Goal: Use online tool/utility

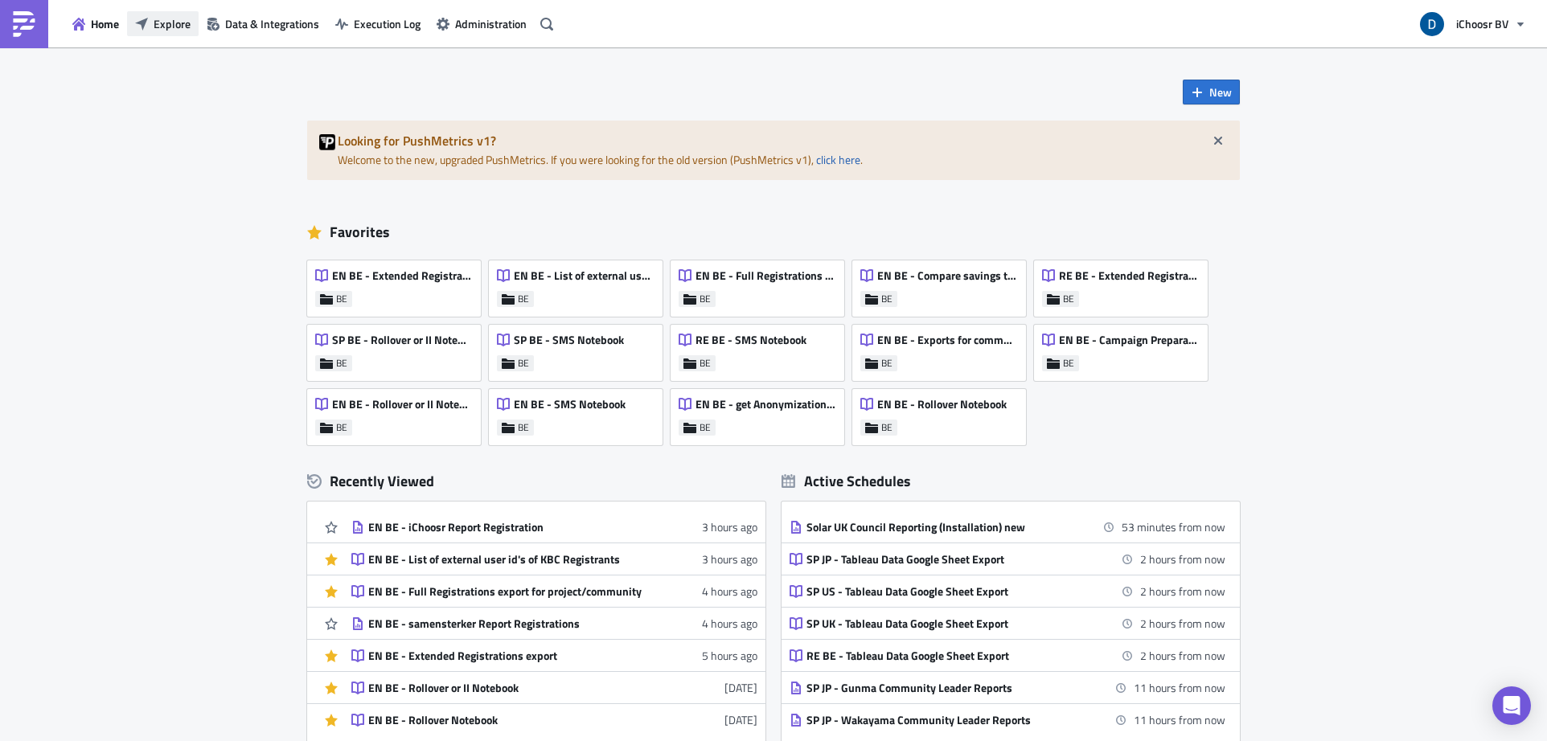
click at [162, 20] on span "Explore" at bounding box center [172, 23] width 37 height 17
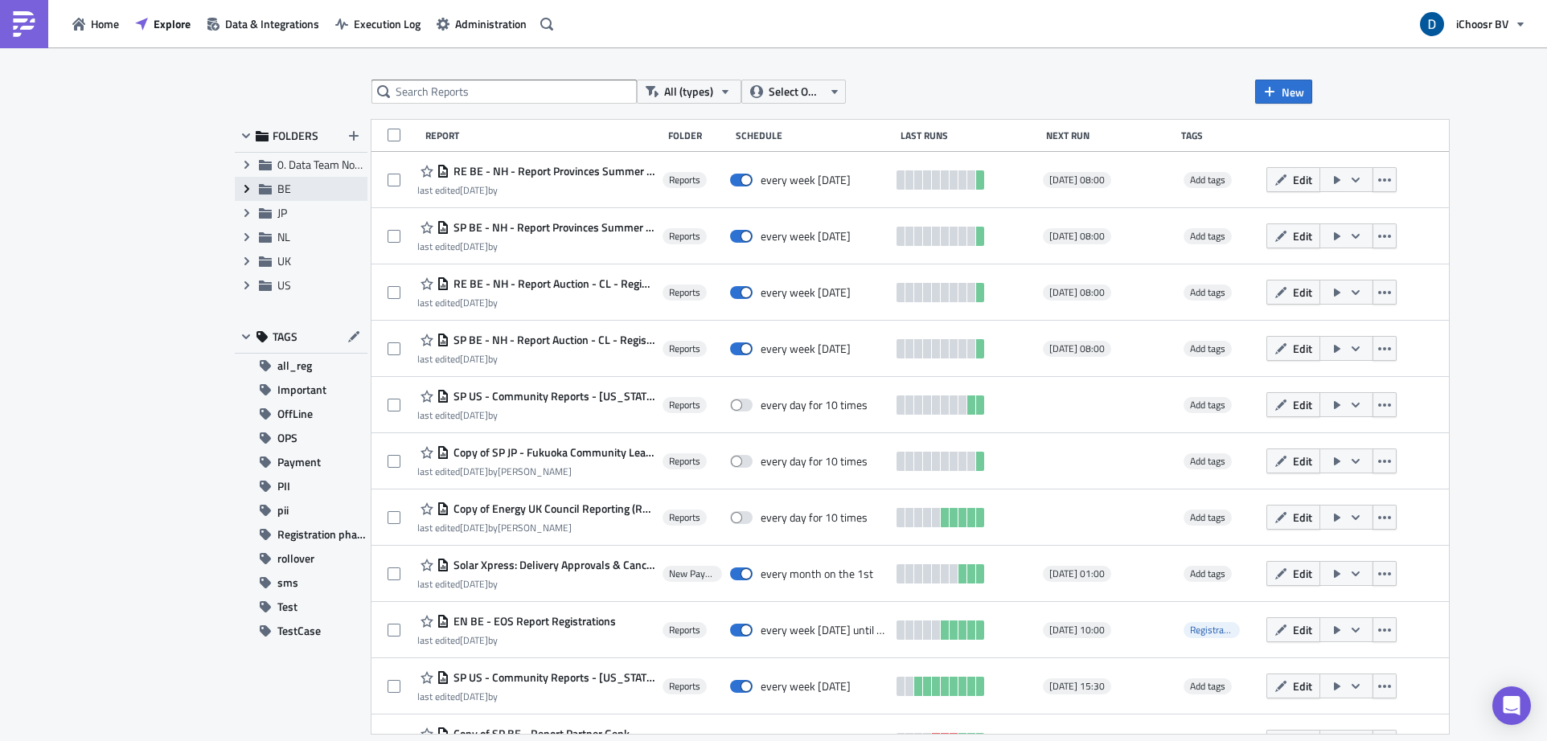
click at [248, 193] on icon "Expand group" at bounding box center [246, 189] width 13 height 13
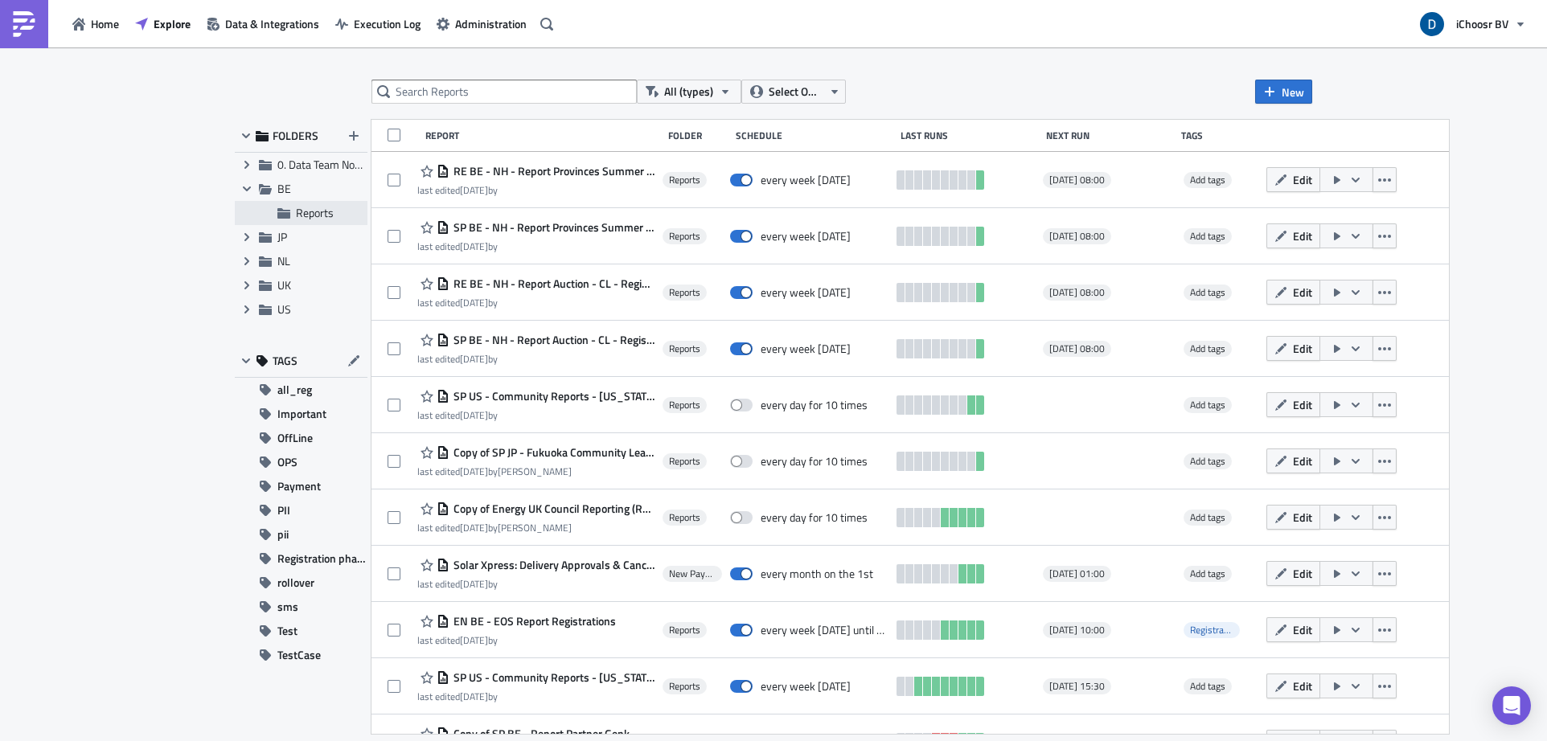
click at [335, 215] on span "Reports" at bounding box center [330, 213] width 68 height 14
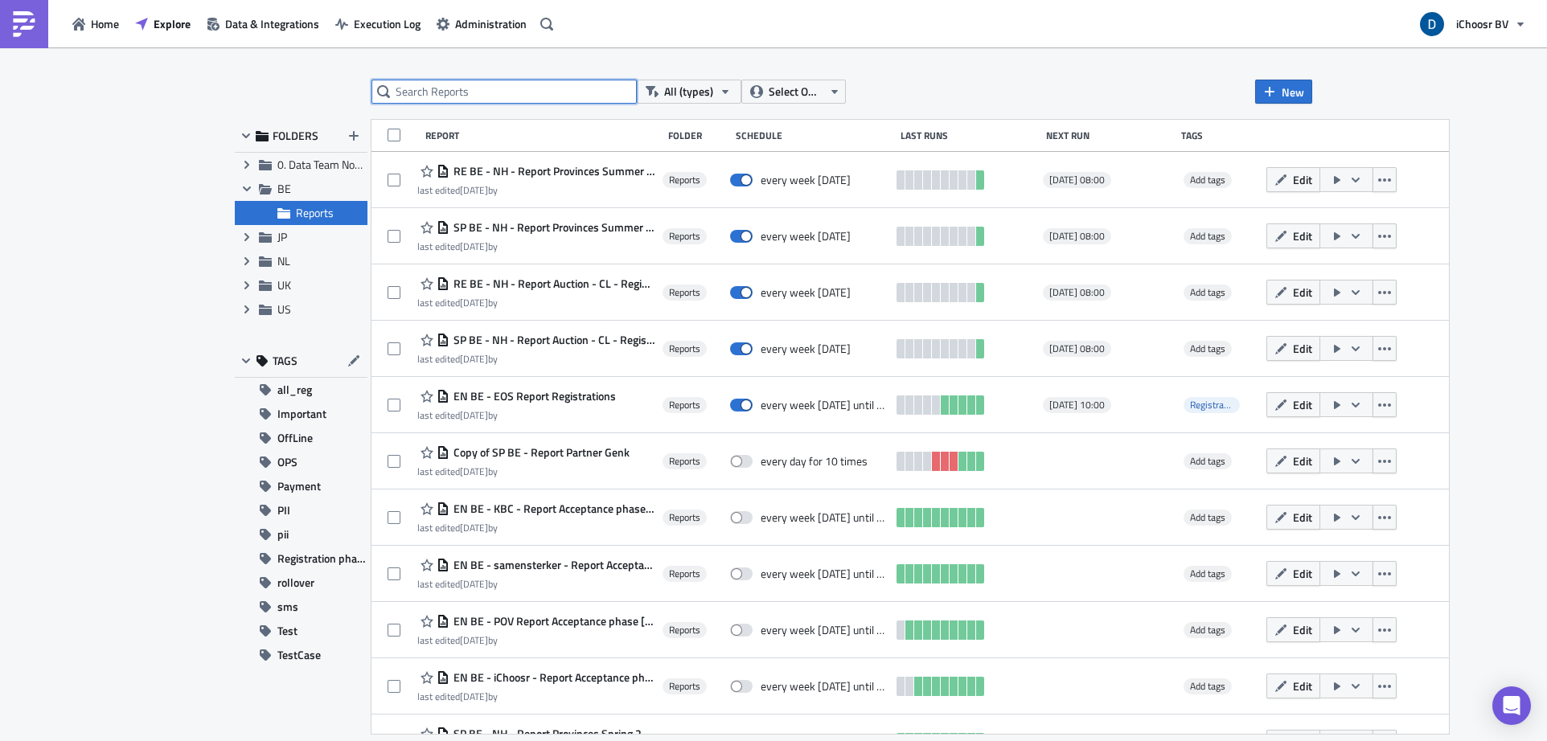
click at [467, 100] on input "text" at bounding box center [504, 92] width 265 height 24
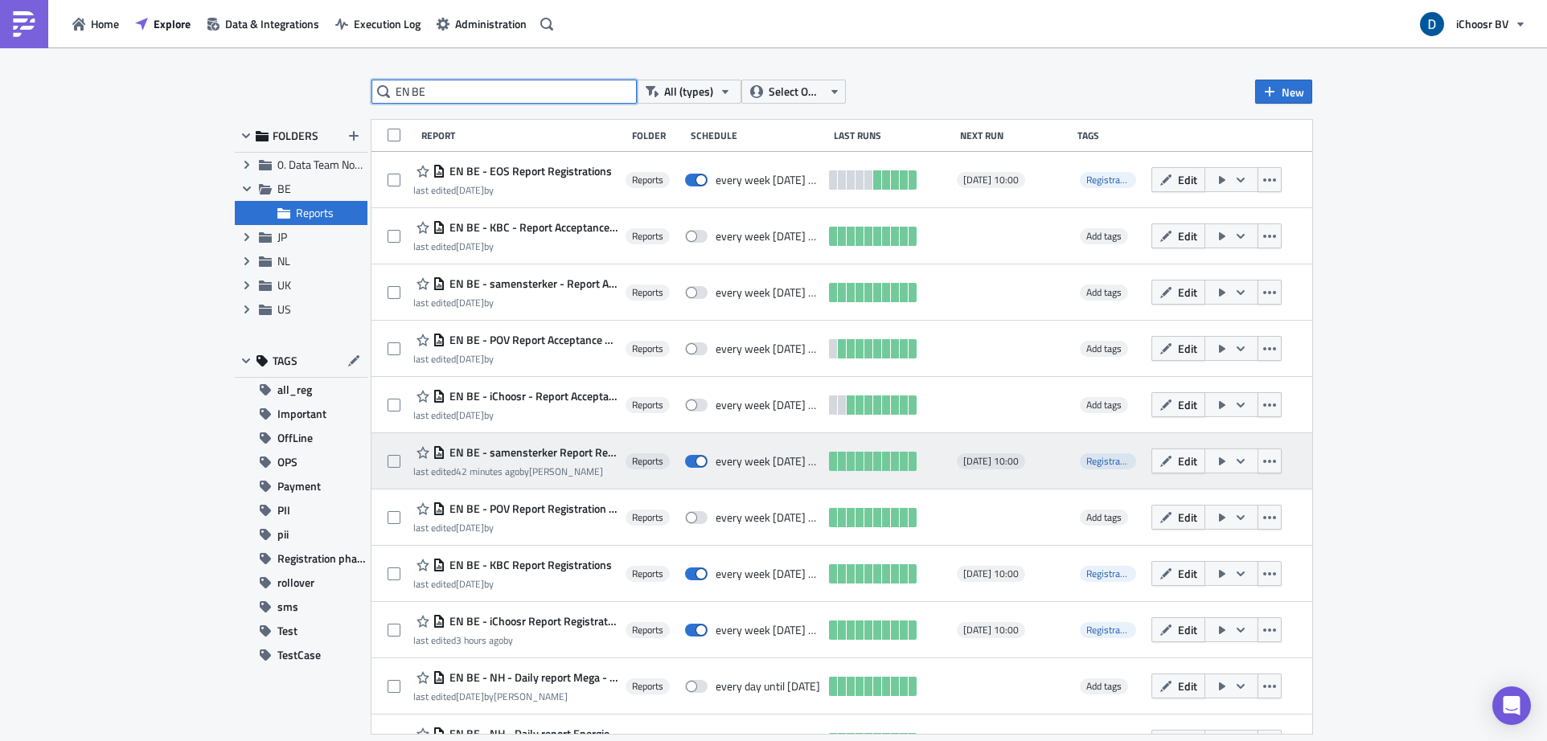
type input "EN BE"
click at [1259, 464] on button "button" at bounding box center [1232, 461] width 54 height 25
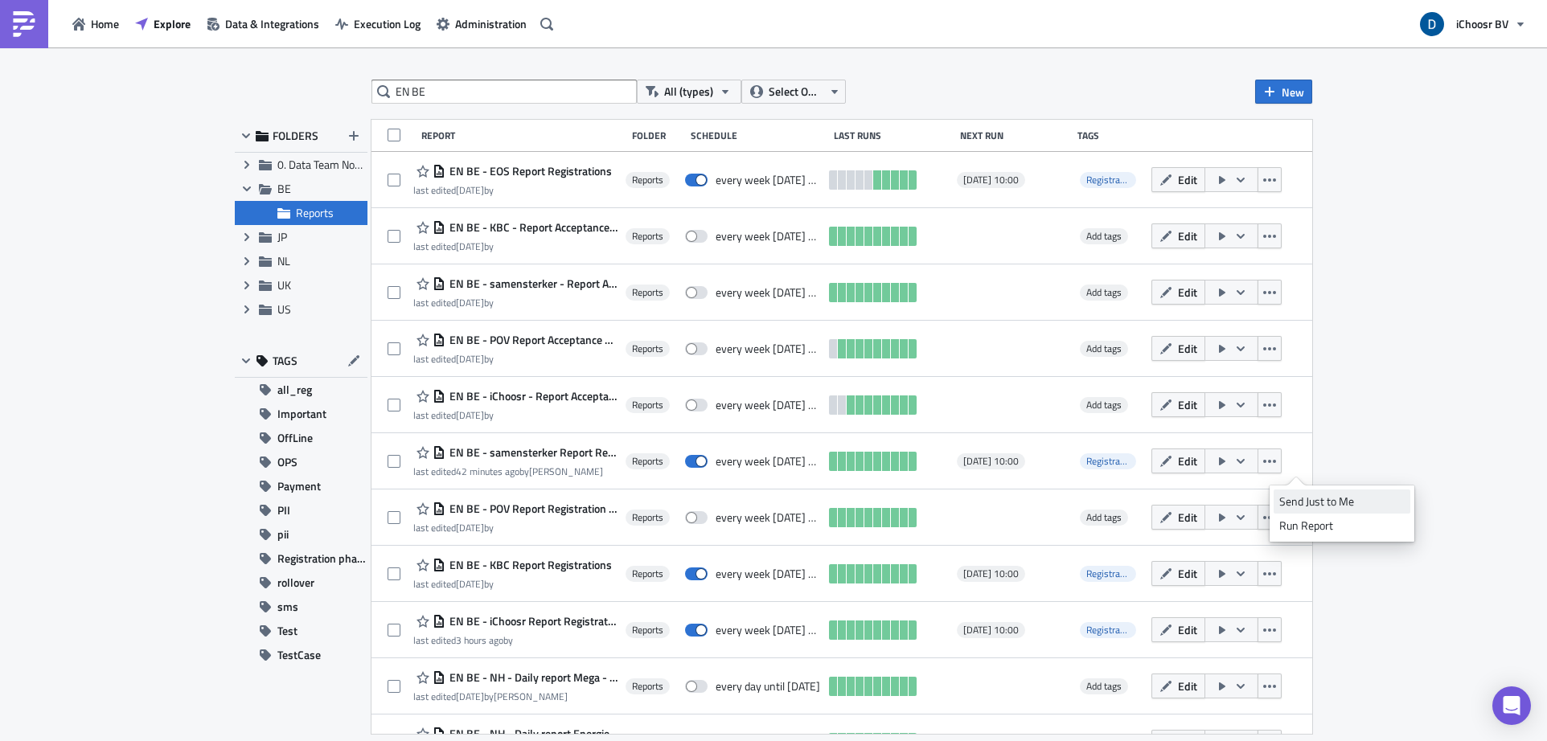
click at [1329, 498] on div "Send Just to Me" at bounding box center [1341, 502] width 125 height 16
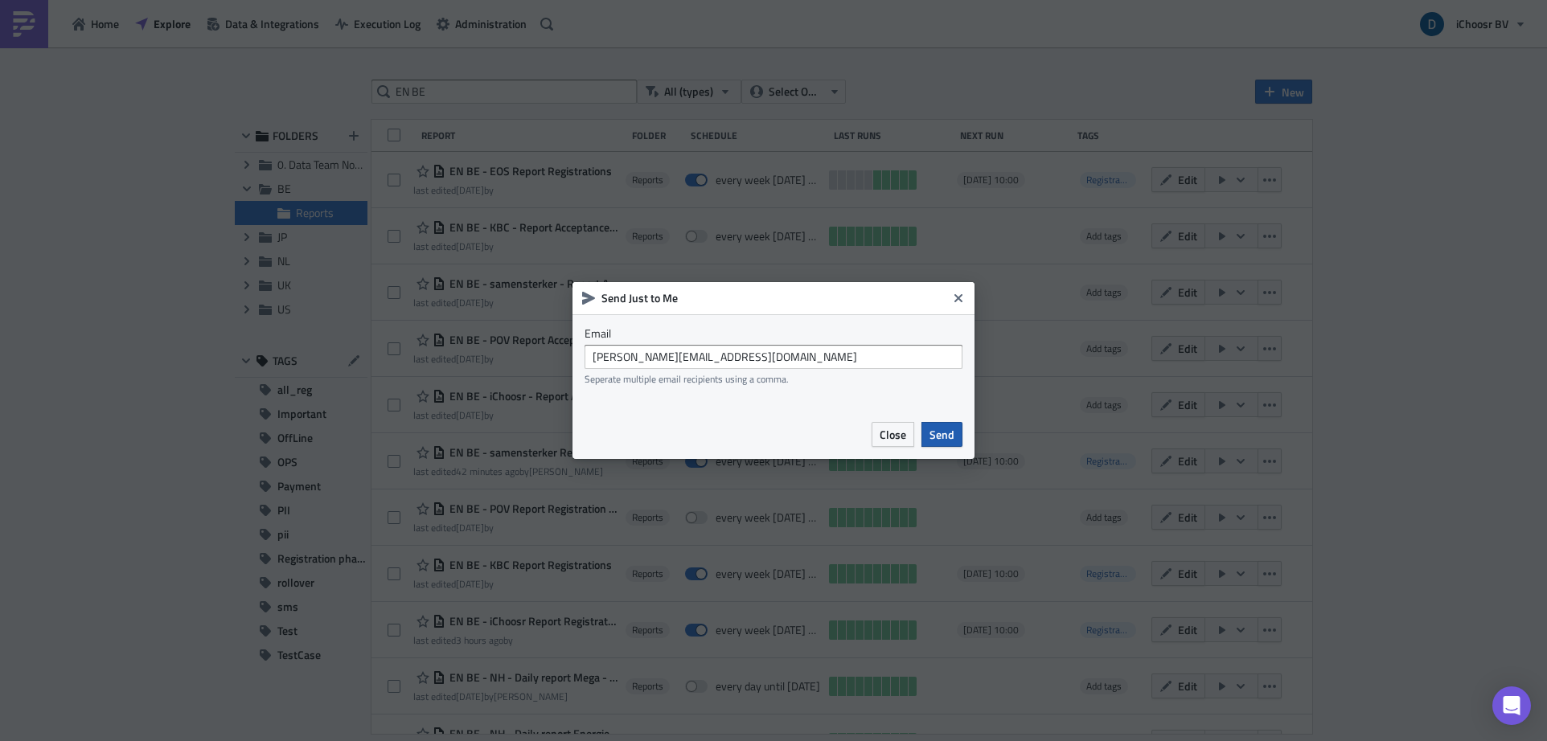
click at [949, 428] on span "Send" at bounding box center [942, 434] width 25 height 17
